Goal: Transaction & Acquisition: Purchase product/service

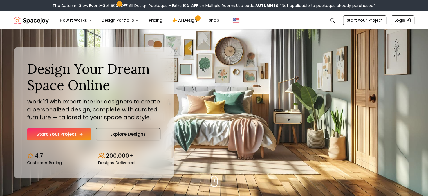
click at [80, 133] on icon "Hero section" at bounding box center [81, 134] width 5 height 5
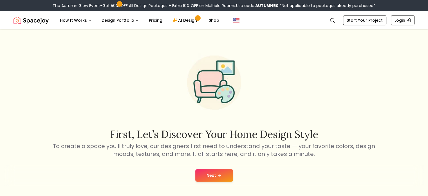
click at [215, 177] on button "Next" at bounding box center [214, 175] width 38 height 12
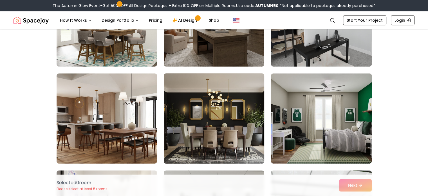
scroll to position [253, 0]
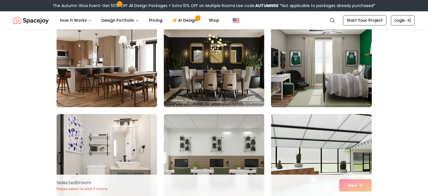
click at [312, 86] on img at bounding box center [322, 62] width 106 height 95
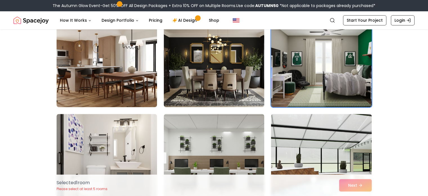
click at [354, 188] on div "Selected 1 room Please select at least 5 rooms Next" at bounding box center [214, 184] width 324 height 21
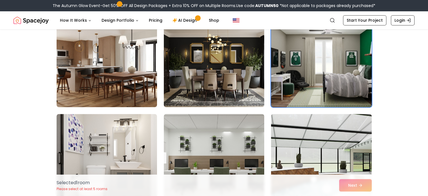
click at [322, 85] on img at bounding box center [322, 62] width 106 height 95
click at [343, 82] on img at bounding box center [322, 62] width 106 height 95
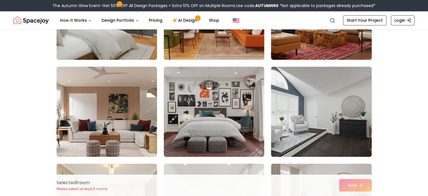
scroll to position [563, 0]
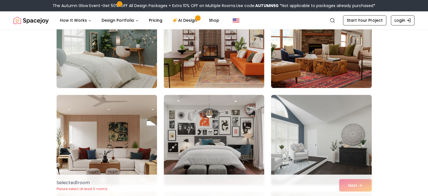
click at [126, 56] on img at bounding box center [107, 42] width 106 height 95
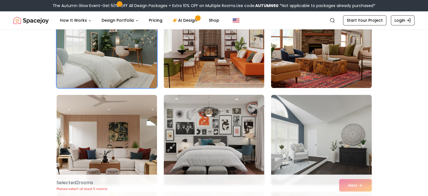
scroll to position [591, 0]
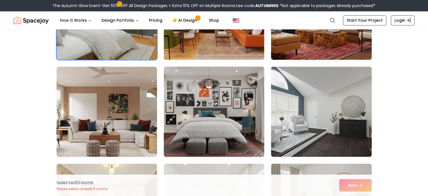
click at [241, 108] on img at bounding box center [214, 111] width 106 height 95
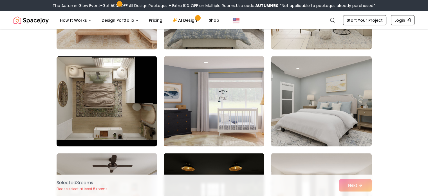
scroll to position [1239, 0]
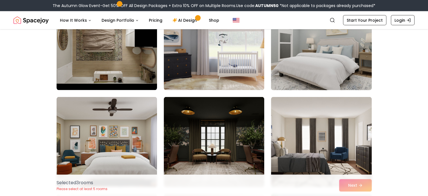
click at [332, 66] on img at bounding box center [322, 45] width 106 height 95
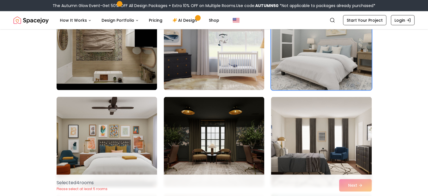
click at [116, 150] on img at bounding box center [107, 142] width 106 height 95
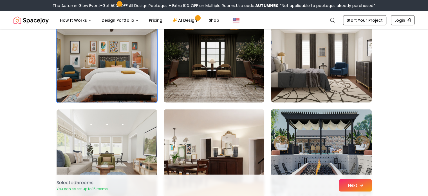
click at [347, 184] on button "Next" at bounding box center [355, 185] width 33 height 12
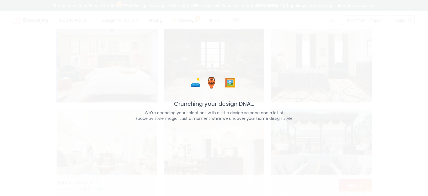
scroll to position [1323, 0]
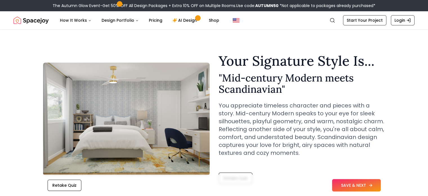
click at [346, 185] on button "SAVE & NEXT" at bounding box center [356, 185] width 49 height 12
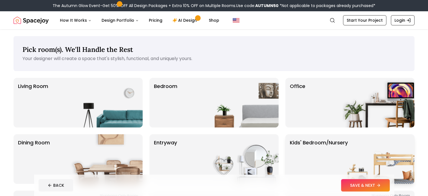
click at [345, 158] on img at bounding box center [379, 159] width 72 height 50
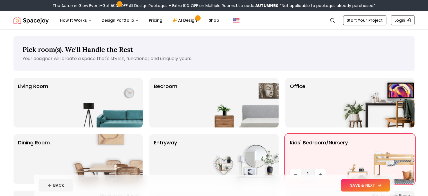
click at [381, 187] on button "SAVE & NEXT" at bounding box center [365, 185] width 49 height 12
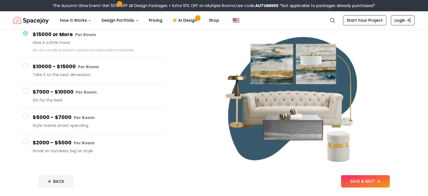
scroll to position [84, 0]
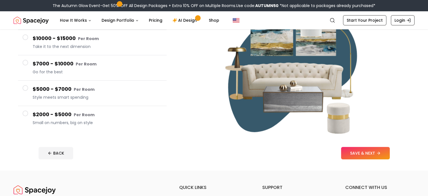
click at [74, 115] on small "Per Room" at bounding box center [84, 115] width 21 height 6
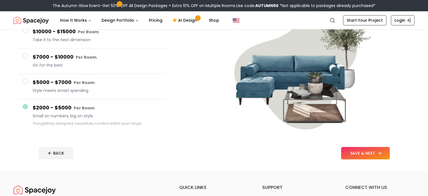
click at [380, 152] on button "SAVE & NEXT" at bounding box center [365, 153] width 49 height 12
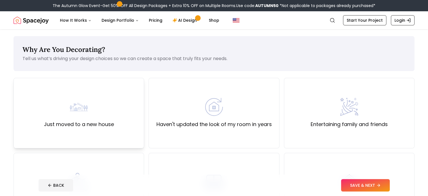
scroll to position [56, 0]
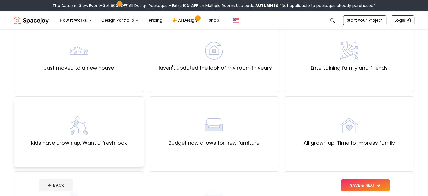
click at [107, 123] on div "Kids have grown up. Want a fresh look" at bounding box center [79, 131] width 96 height 30
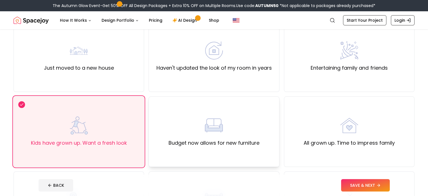
click at [200, 124] on div "Budget now allows for new furniture" at bounding box center [214, 131] width 91 height 30
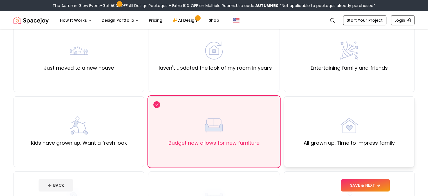
drag, startPoint x: 311, startPoint y: 148, endPoint x: 319, endPoint y: 152, distance: 9.3
click at [311, 149] on div "All grown up. Time to impress family" at bounding box center [349, 131] width 131 height 70
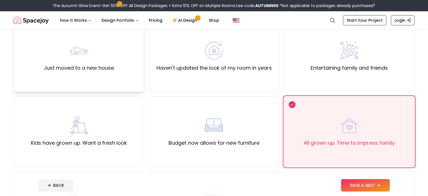
click at [114, 62] on div "Just moved to a new house" at bounding box center [79, 56] width 131 height 70
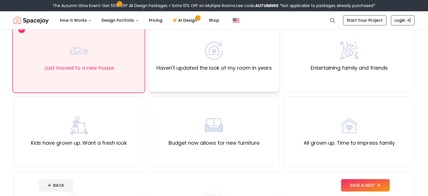
click at [247, 76] on div "Haven't updated the look of my room in years" at bounding box center [214, 56] width 131 height 70
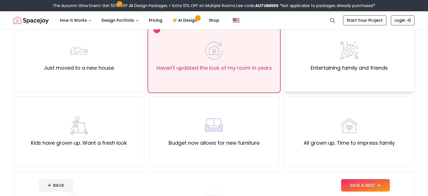
click at [321, 76] on div "Entertaining family and friends" at bounding box center [349, 56] width 131 height 70
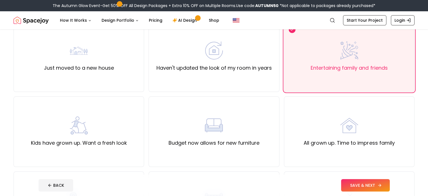
click at [381, 187] on button "SAVE & NEXT" at bounding box center [365, 185] width 49 height 12
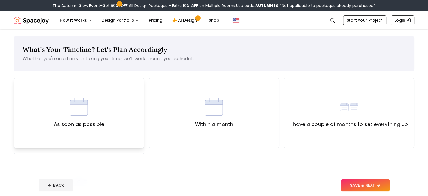
click at [91, 109] on div "As soon as possible" at bounding box center [79, 113] width 50 height 30
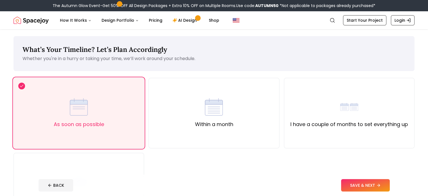
scroll to position [56, 0]
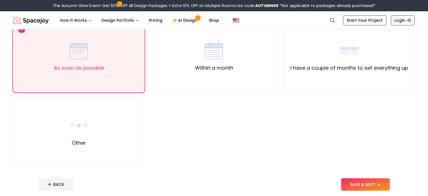
click at [368, 190] on button "SAVE & NEXT" at bounding box center [365, 184] width 49 height 12
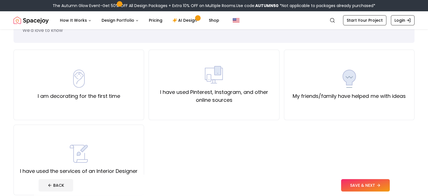
scroll to position [56, 0]
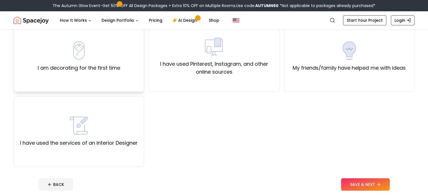
click at [118, 71] on label "I am decorating for the first time" at bounding box center [79, 68] width 82 height 8
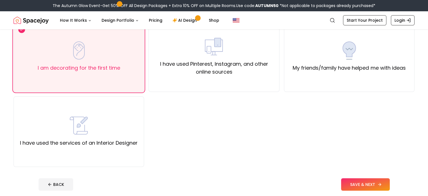
click at [383, 183] on button "SAVE & NEXT" at bounding box center [365, 184] width 49 height 12
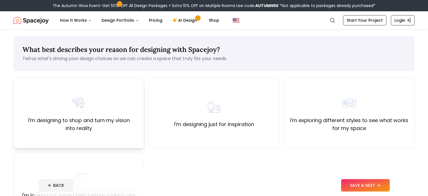
click at [100, 119] on label "I'm designing to shop and turn my vision into reality" at bounding box center [78, 124] width 121 height 16
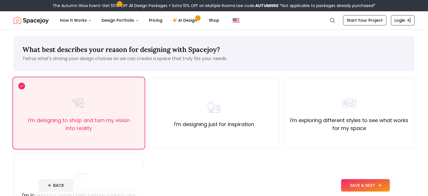
click at [390, 183] on button "SAVE & NEXT" at bounding box center [365, 185] width 49 height 12
